Goal: Information Seeking & Learning: Find specific fact

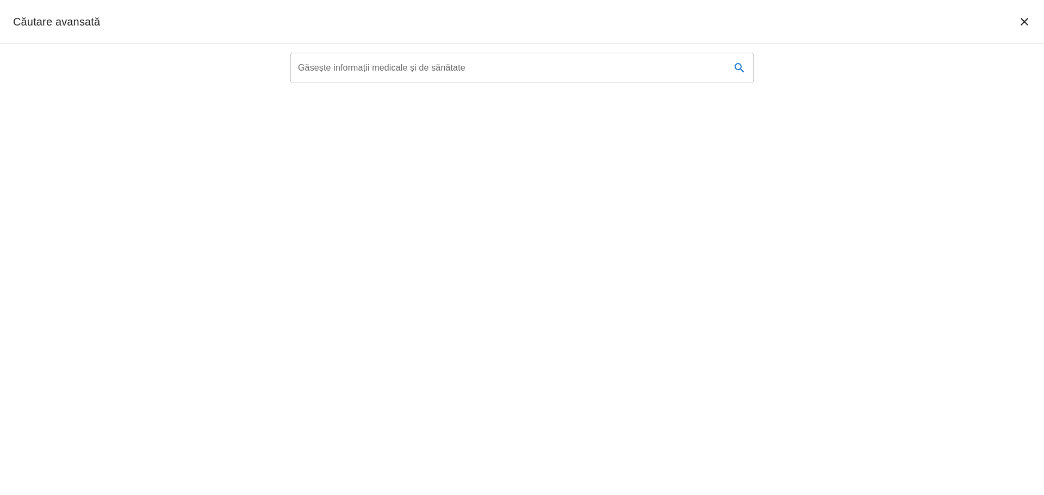
type textarea "Roman-Pepine Diana"
click at [381, 58] on div "Găsește informații medicale și de sănătate Găsește informații medicale și de să…" at bounding box center [521, 68] width 463 height 30
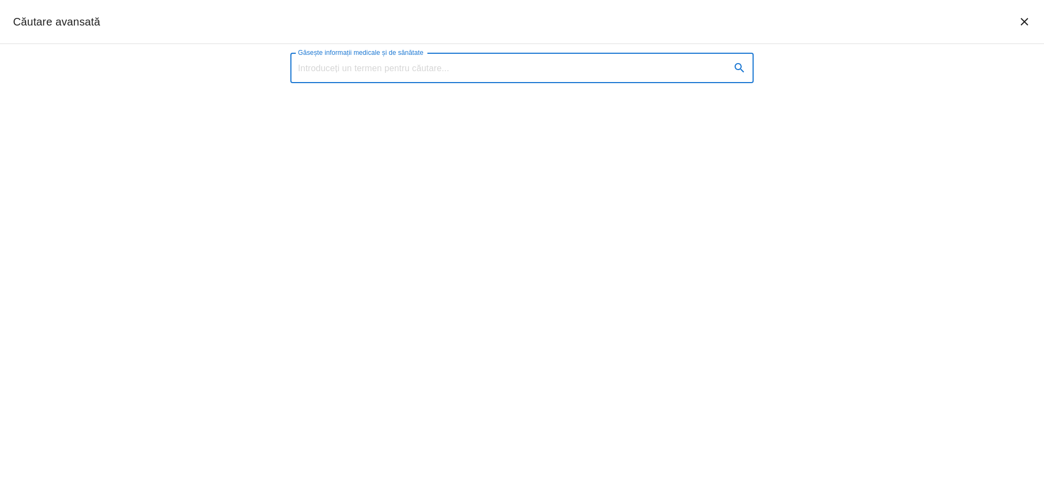
paste input "Roman-Pepine Diana"
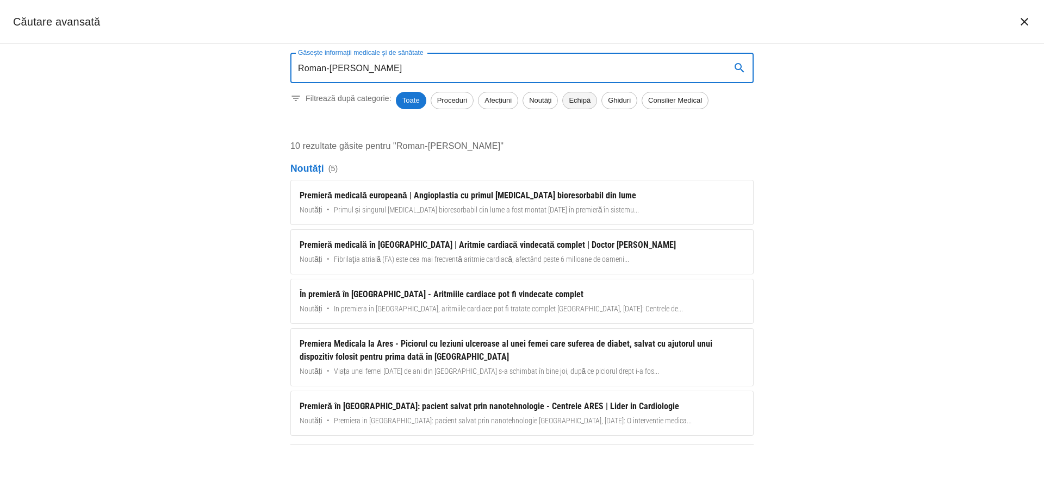
type input "Roman-[PERSON_NAME]"
click at [582, 100] on span "Echipă" at bounding box center [580, 100] width 34 height 11
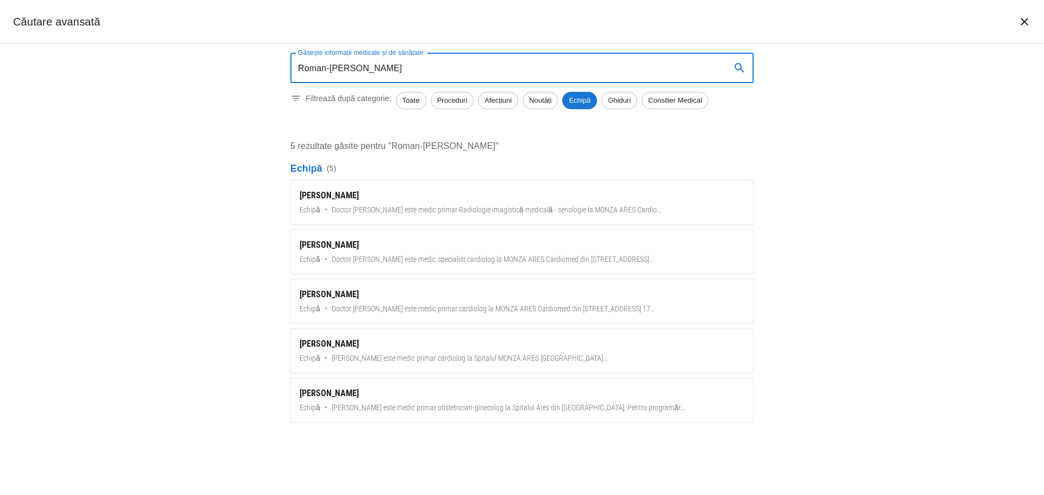
drag, startPoint x: 429, startPoint y: 69, endPoint x: 224, endPoint y: 66, distance: 204.5
click at [224, 66] on div "Găsește informații medicale și de sănătate Roman-Pepine Diana Găsește informați…" at bounding box center [522, 269] width 1044 height 451
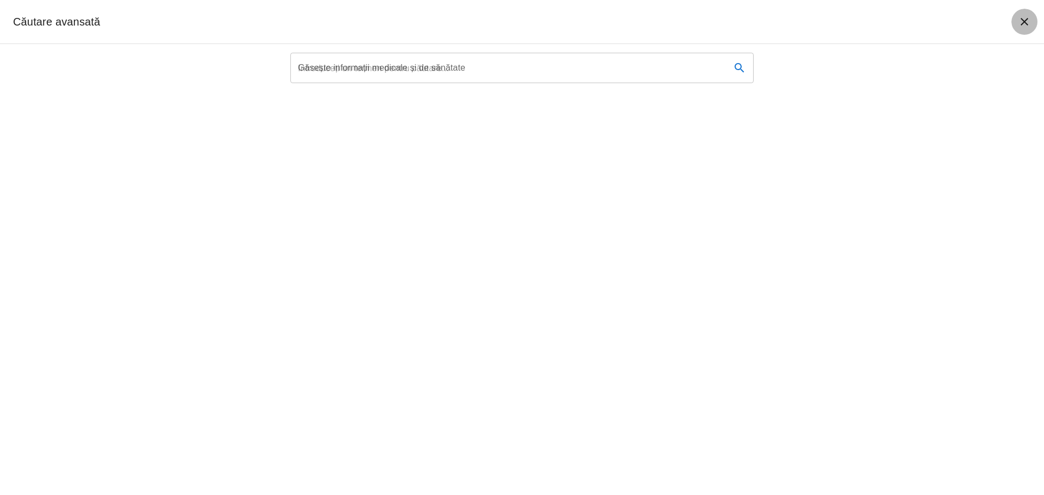
click at [1019, 24] on icon "închide căutarea" at bounding box center [1024, 21] width 13 height 13
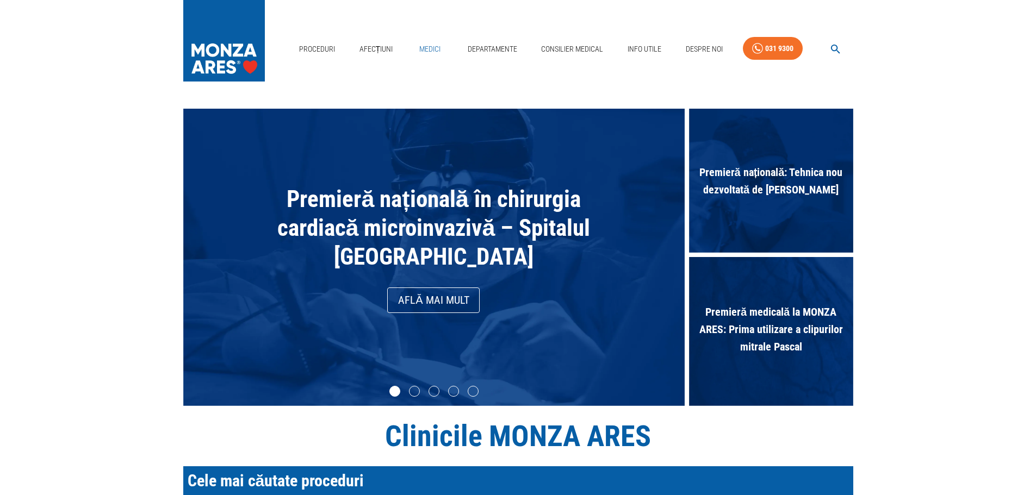
click at [432, 47] on link "Medici" at bounding box center [430, 49] width 35 height 22
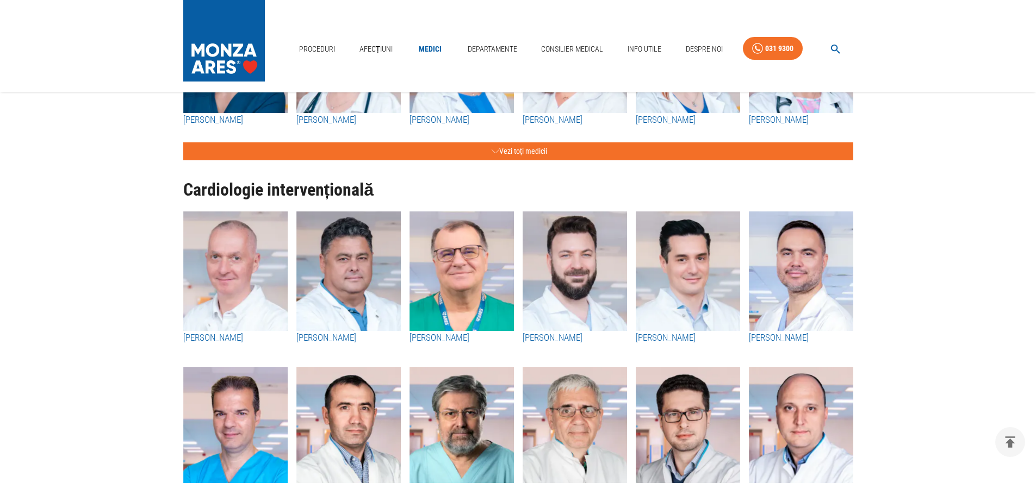
scroll to position [163, 0]
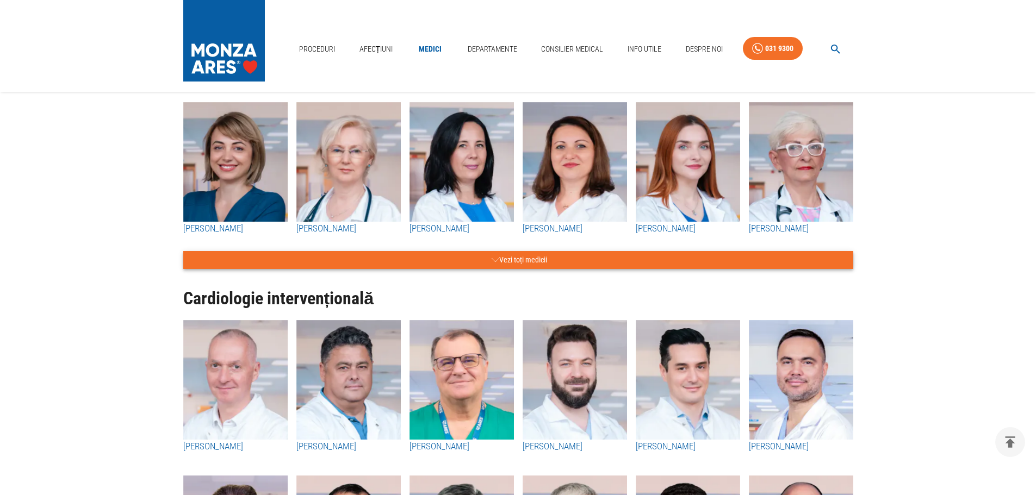
click at [492, 262] on icon "button" at bounding box center [496, 260] width 8 height 14
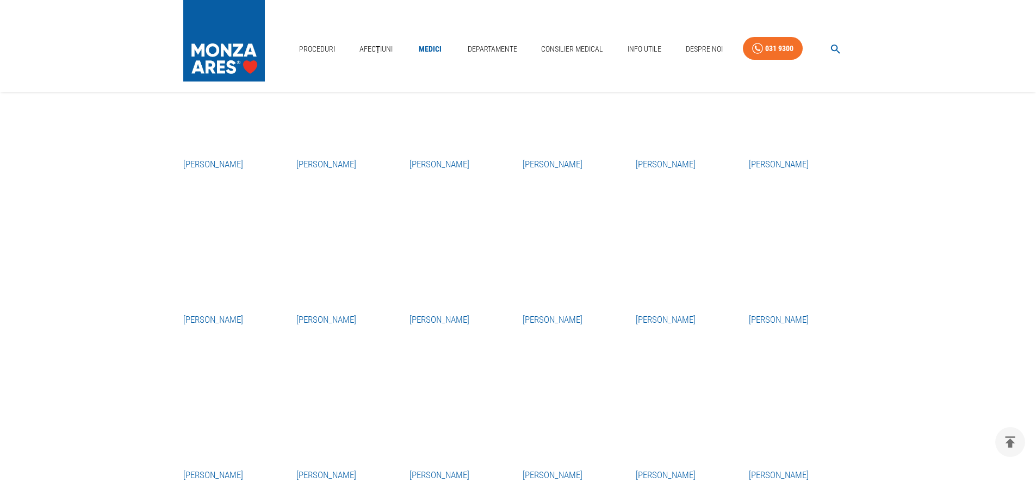
scroll to position [707, 0]
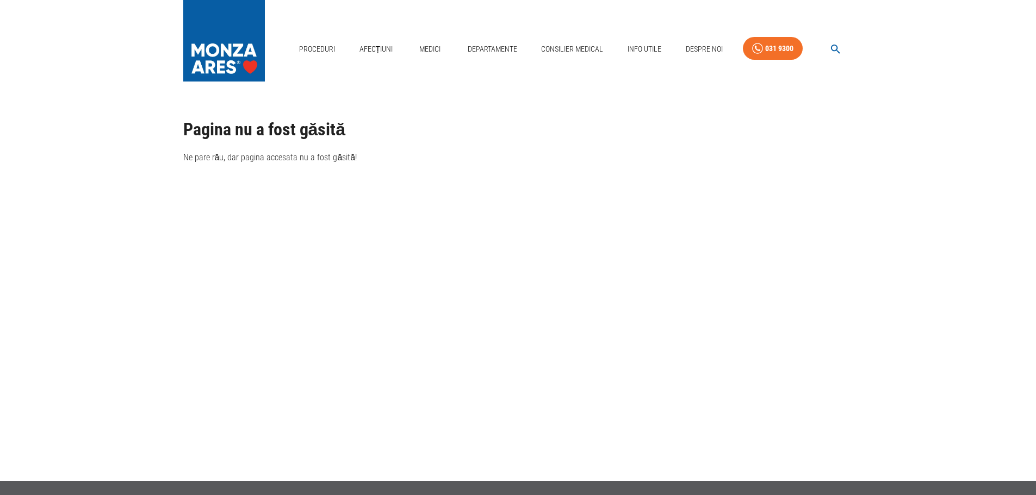
click at [194, 58] on img at bounding box center [224, 38] width 82 height 76
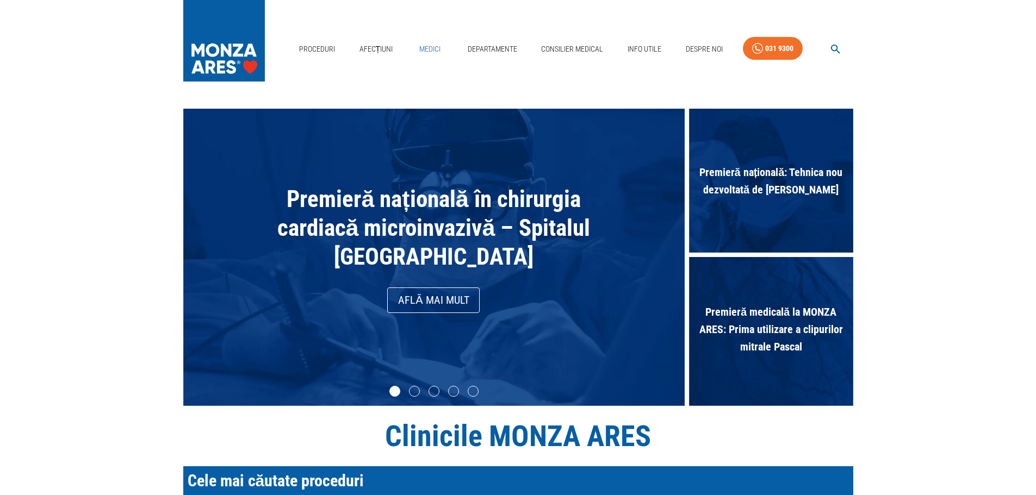
click at [429, 42] on link "Medici" at bounding box center [430, 49] width 35 height 22
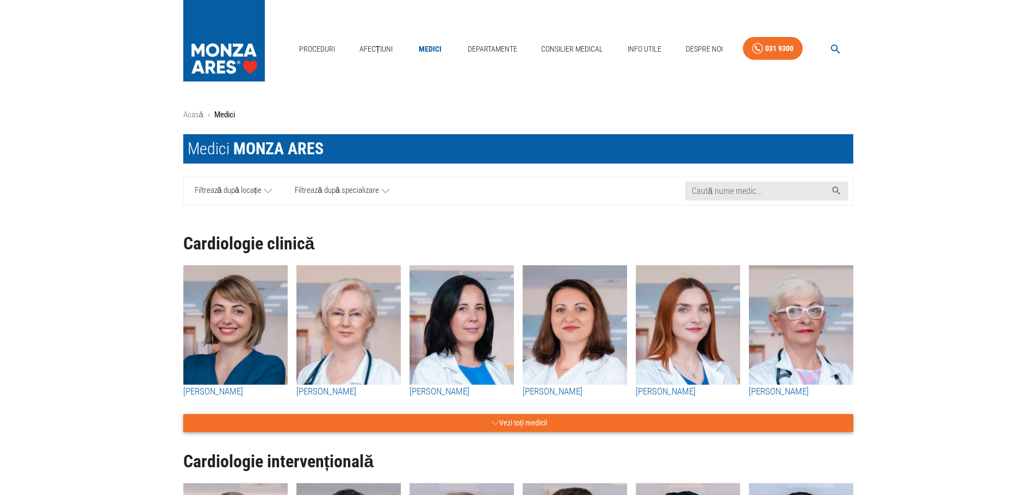
click at [513, 419] on button "Vezi toți medicii" at bounding box center [518, 423] width 670 height 18
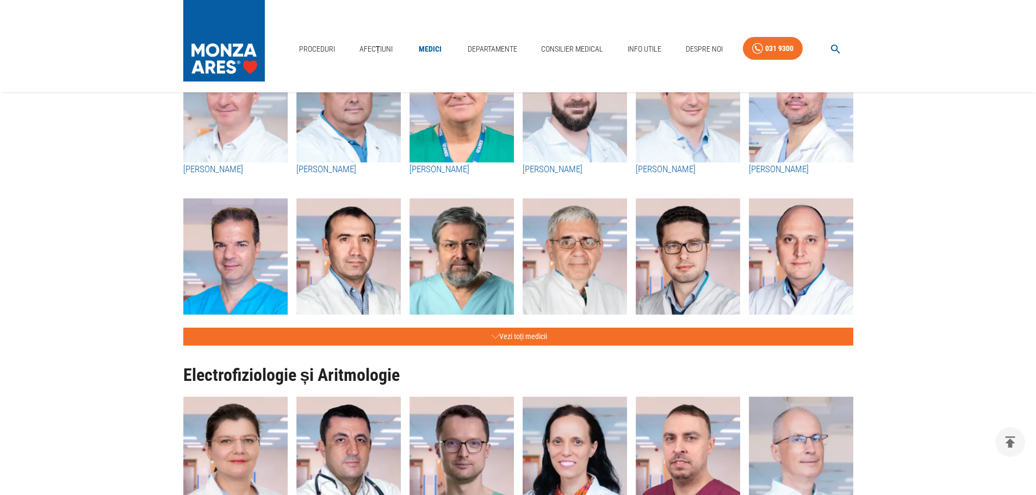
scroll to position [2338, 0]
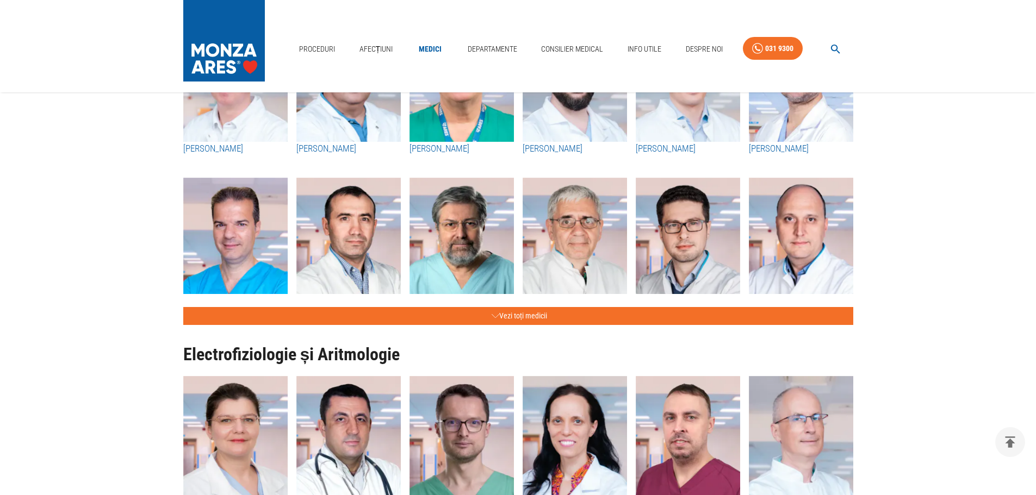
click at [523, 326] on div "Electrofiziologie și Aritmologie Dr. Elena Sauer Dr. Marius Andronache Dr. Deni…" at bounding box center [514, 434] width 679 height 218
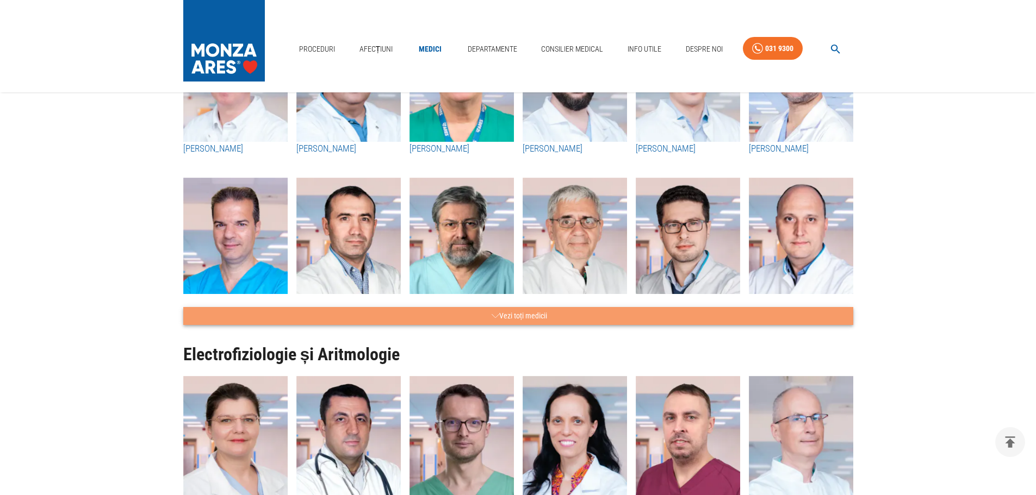
click at [523, 318] on button "Vezi toți medicii" at bounding box center [518, 316] width 670 height 18
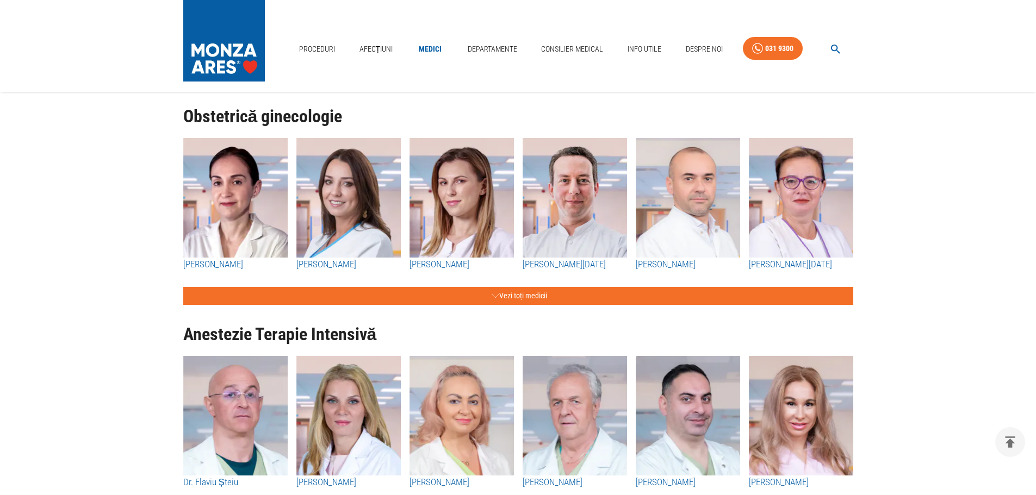
scroll to position [4459, 0]
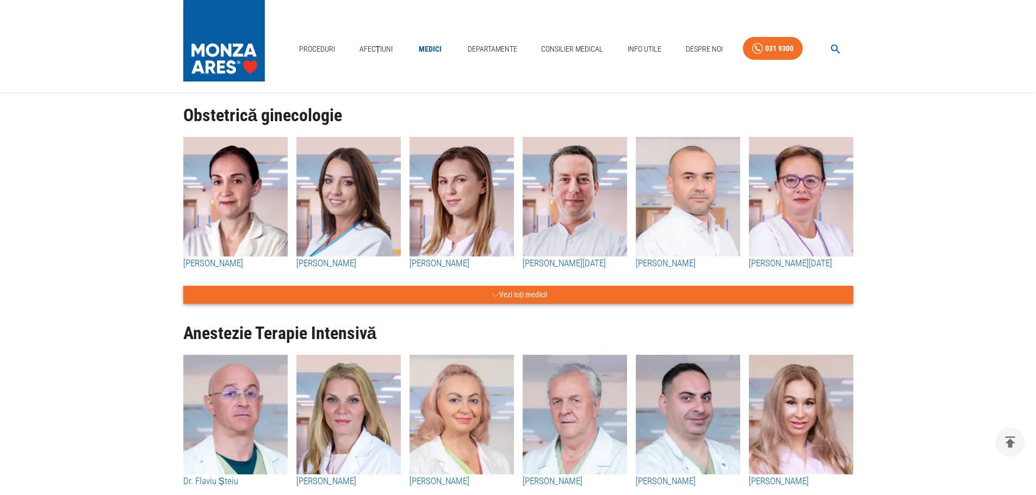
click at [521, 299] on button "Vezi toți medicii" at bounding box center [518, 295] width 670 height 18
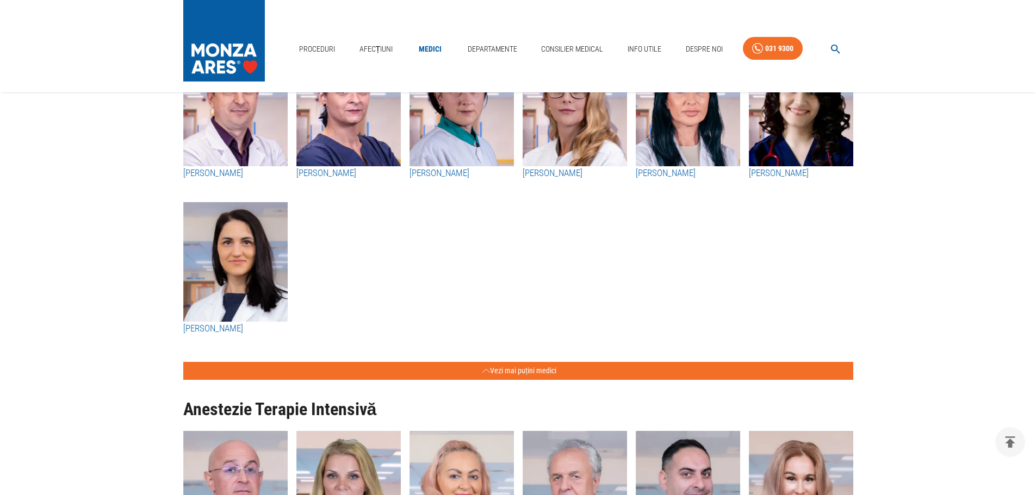
scroll to position [4895, 0]
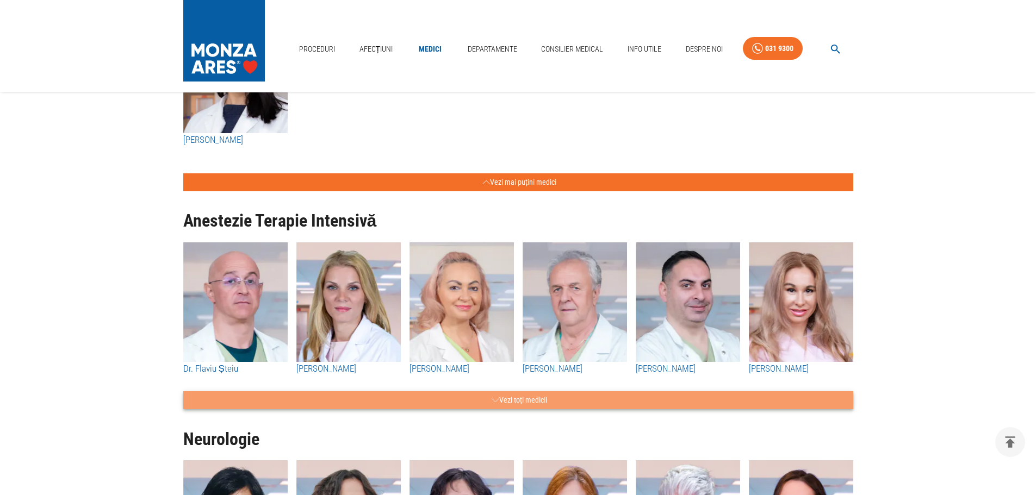
click at [520, 398] on button "Vezi toți medicii" at bounding box center [518, 401] width 670 height 18
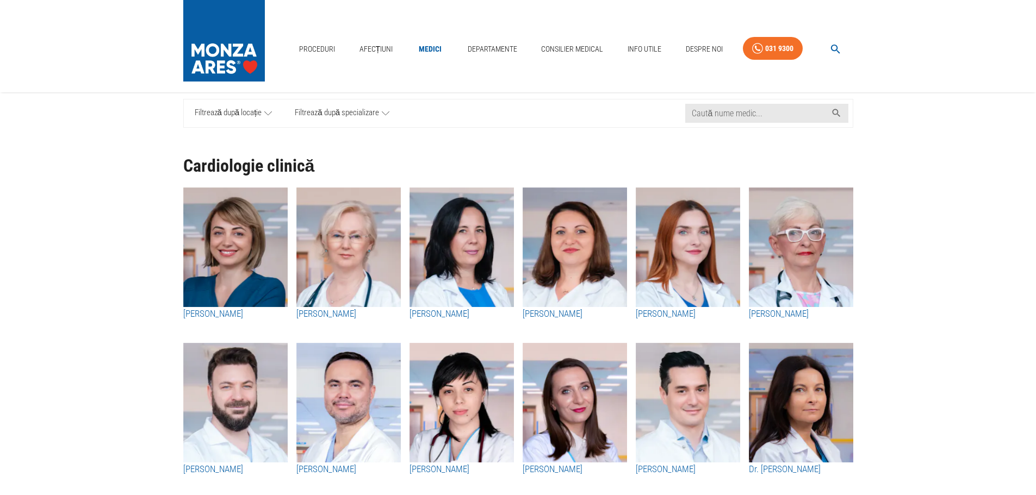
scroll to position [0, 0]
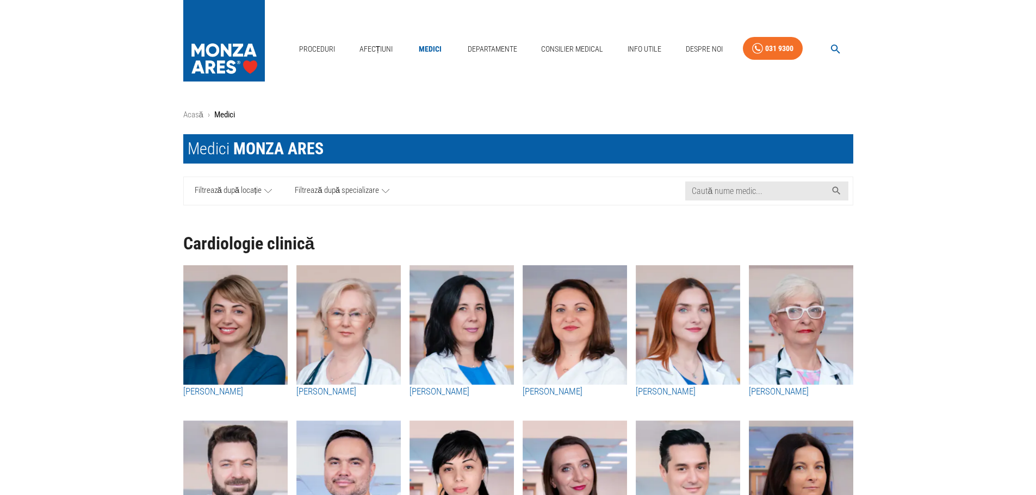
click at [350, 194] on span "Filtrează după specializare" at bounding box center [337, 191] width 84 height 14
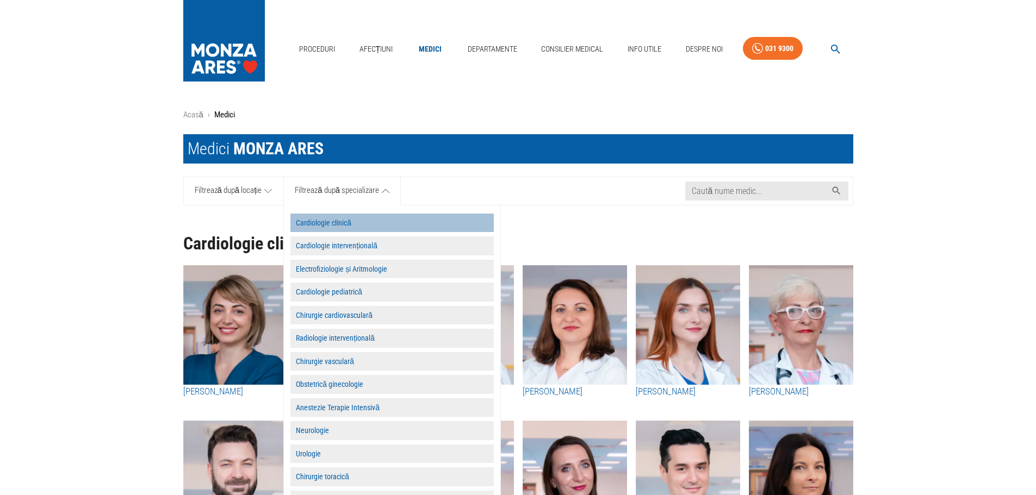
click at [352, 221] on button "Cardiologie clinică" at bounding box center [391, 223] width 203 height 19
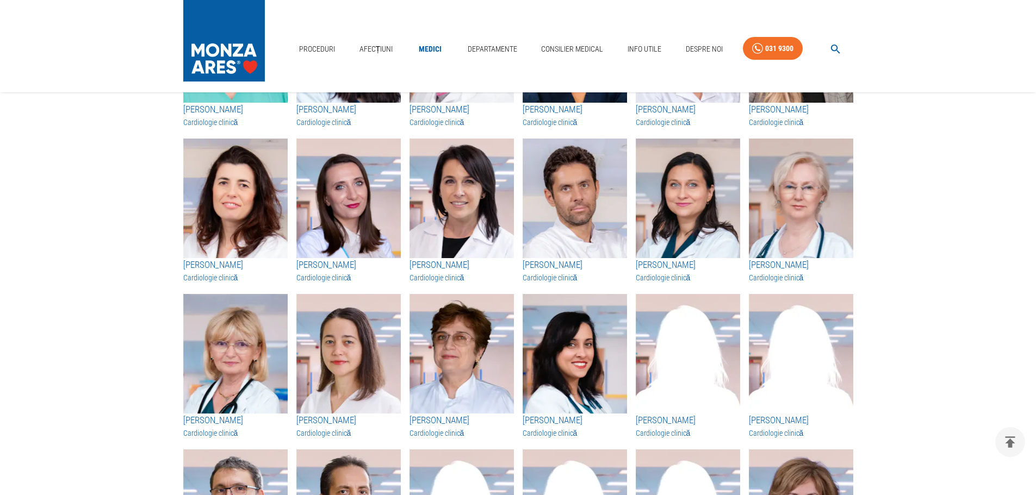
scroll to position [870, 0]
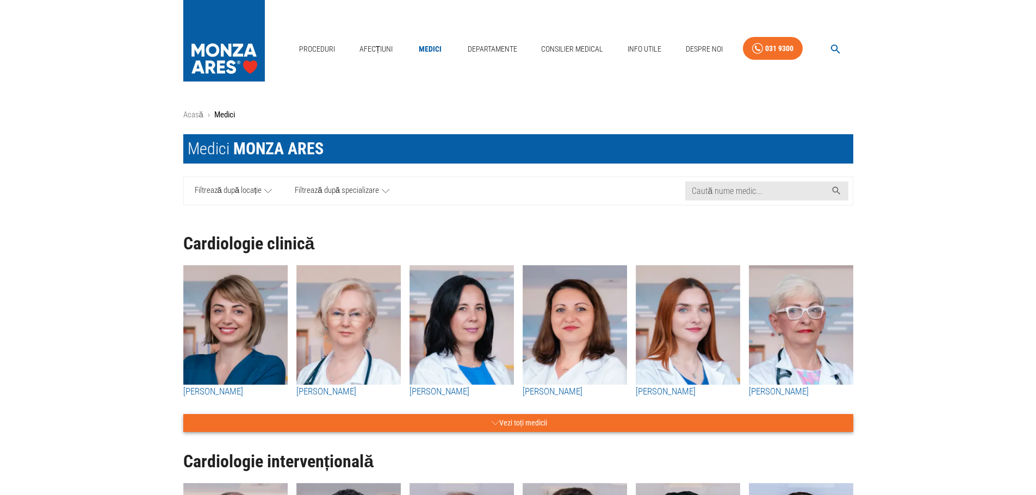
click at [504, 424] on button "Vezi toți medicii" at bounding box center [518, 423] width 670 height 18
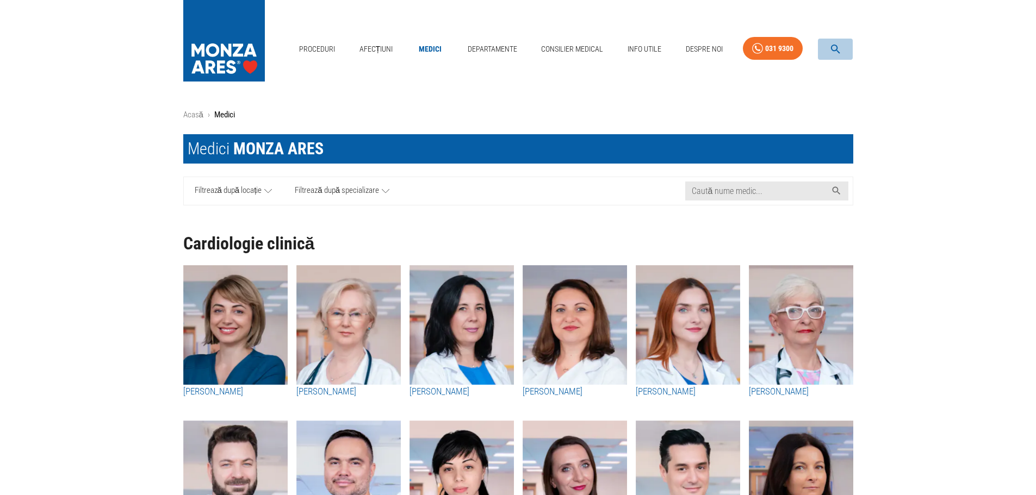
click at [838, 54] on icon "button" at bounding box center [835, 49] width 13 height 13
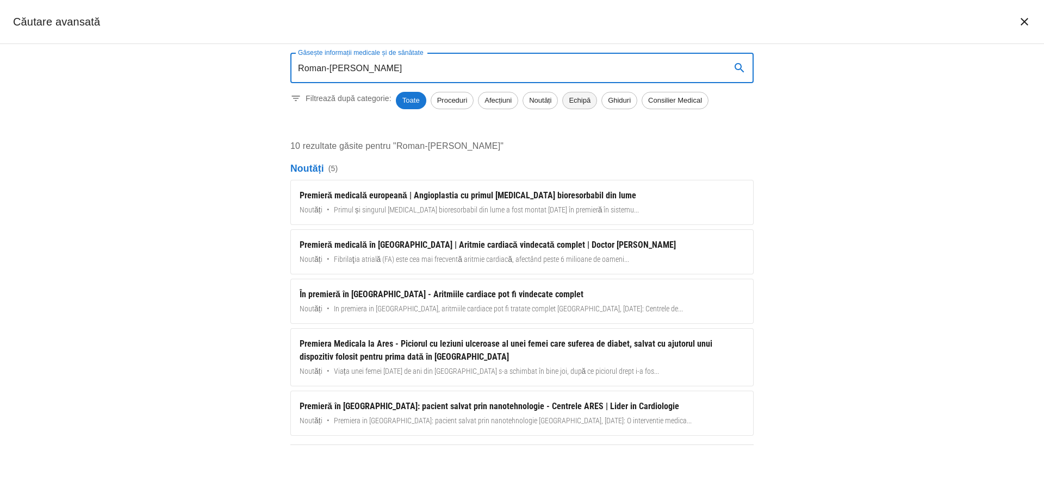
type input "Roman-[PERSON_NAME]"
click at [577, 100] on span "Echipă" at bounding box center [580, 100] width 34 height 11
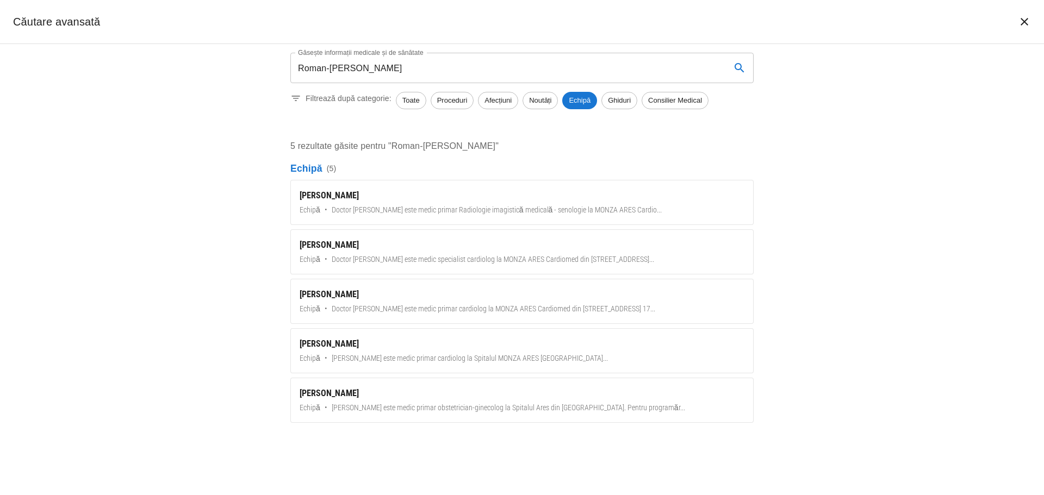
click at [577, 100] on span "Echipă" at bounding box center [579, 100] width 35 height 11
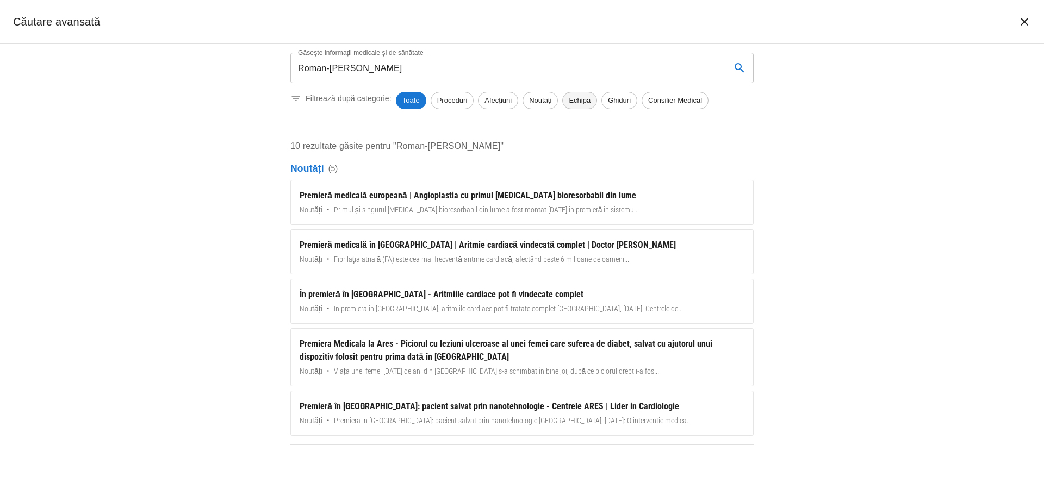
click at [577, 101] on span "Echipă" at bounding box center [580, 100] width 34 height 11
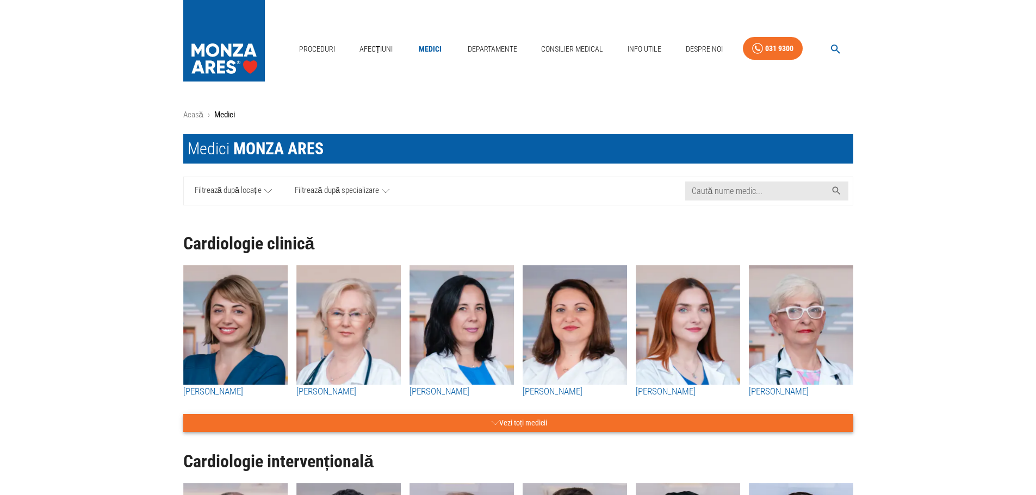
click at [519, 429] on button "Vezi toți medicii" at bounding box center [518, 423] width 670 height 18
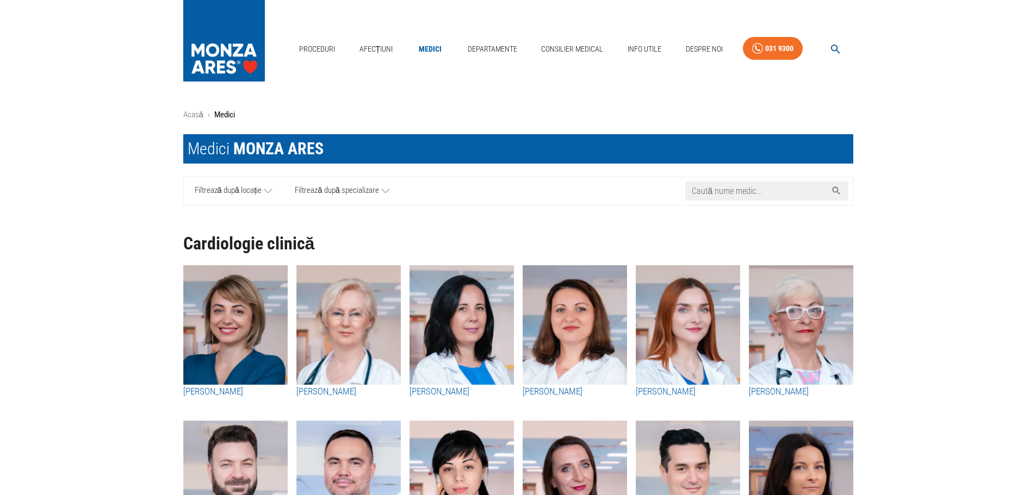
click at [727, 195] on input "Caută nume medic..." at bounding box center [755, 191] width 141 height 19
paste input "Roman-[PERSON_NAME]"
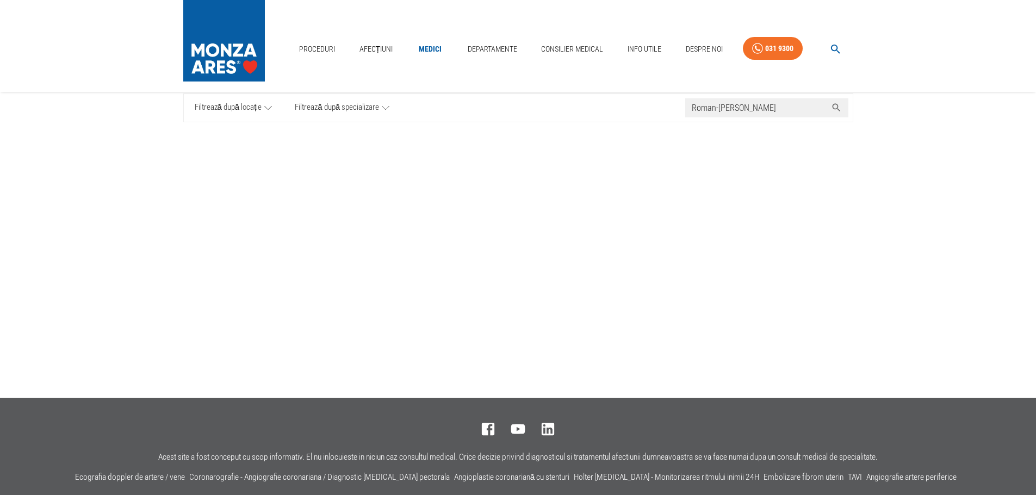
scroll to position [185, 0]
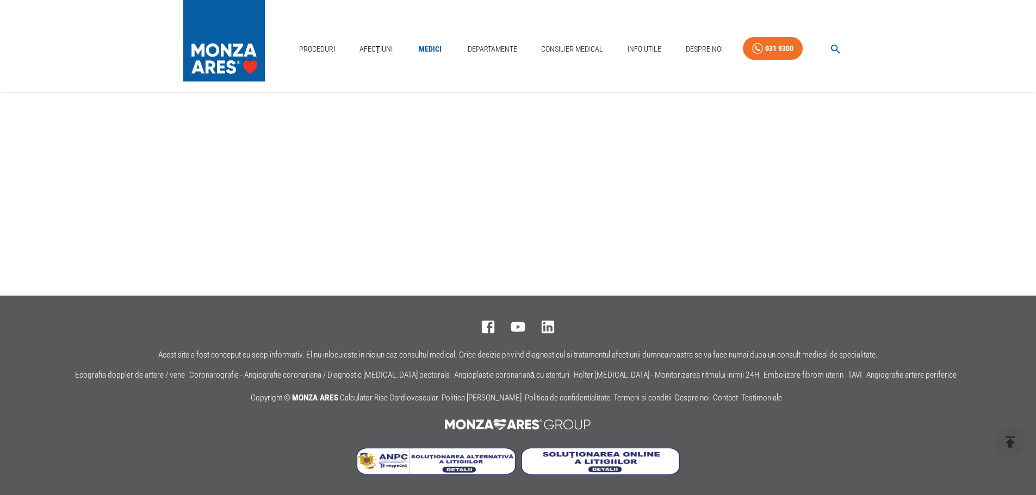
type input "Roman-[PERSON_NAME]"
